Goal: Task Accomplishment & Management: Use online tool/utility

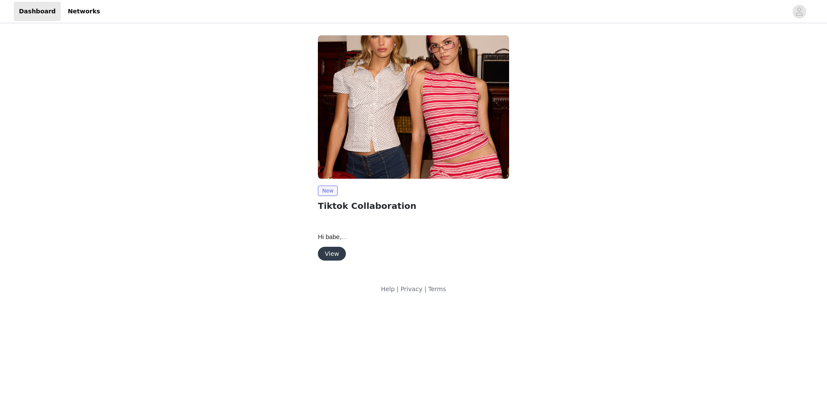
click at [333, 261] on div "New Tiktok Collaboration Hi babe, We are so happy to move forward with a collab…" at bounding box center [414, 149] width 202 height 239
click at [336, 255] on button "View" at bounding box center [332, 254] width 28 height 14
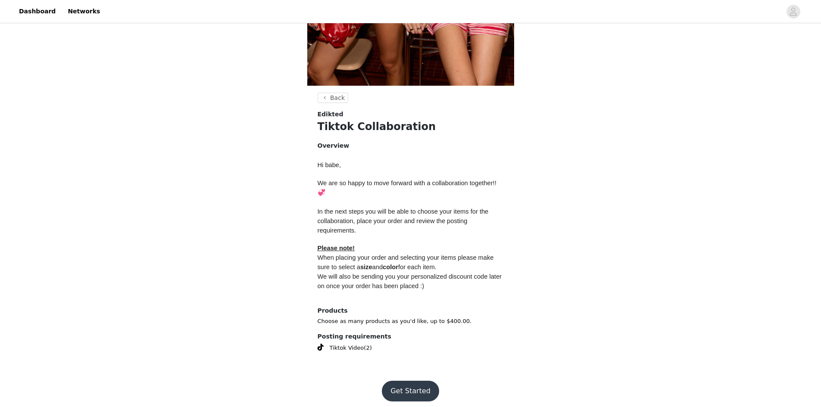
scroll to position [254, 0]
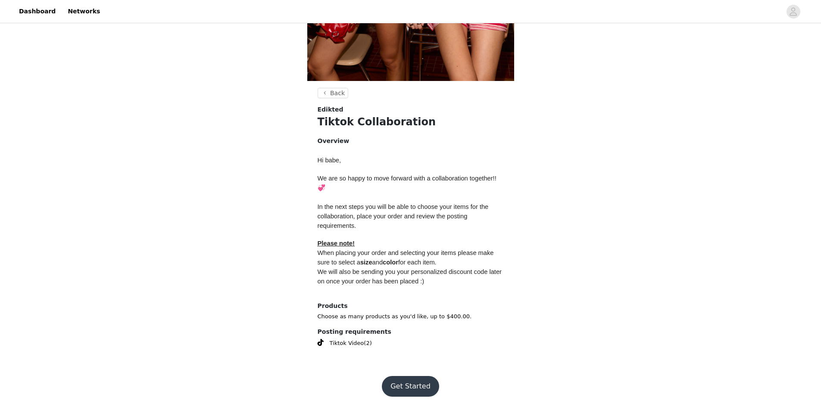
click at [416, 380] on button "Get Started" at bounding box center [410, 386] width 57 height 21
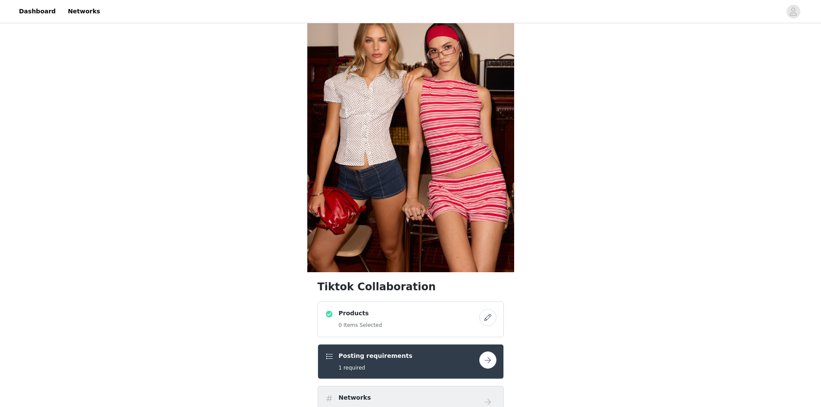
scroll to position [129, 0]
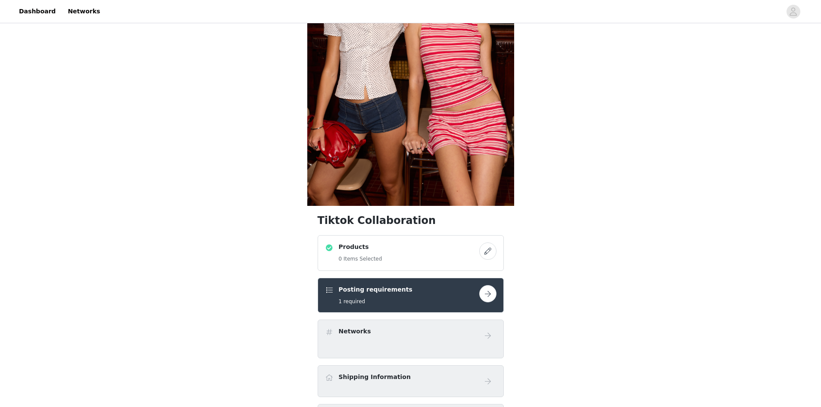
click at [404, 247] on div "Products 0 Items Selected" at bounding box center [402, 252] width 154 height 21
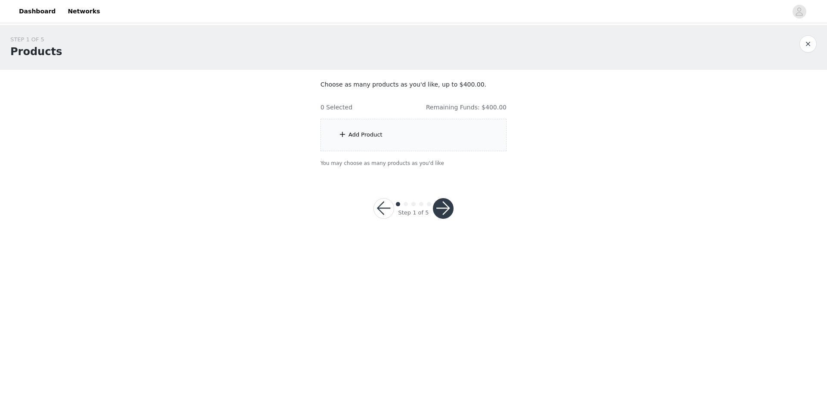
click at [806, 47] on button "button" at bounding box center [807, 43] width 17 height 17
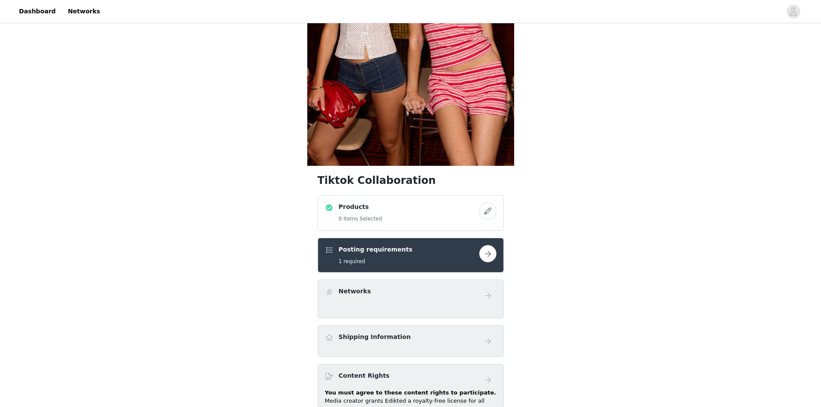
scroll to position [172, 0]
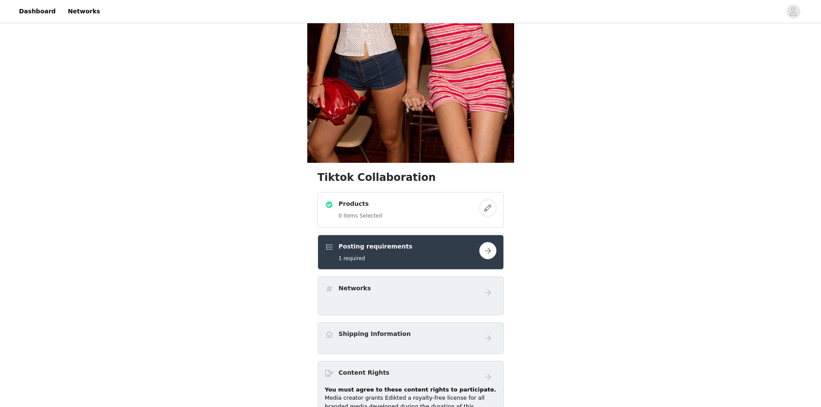
click at [488, 254] on button "button" at bounding box center [487, 250] width 17 height 17
